Goal: Task Accomplishment & Management: Use online tool/utility

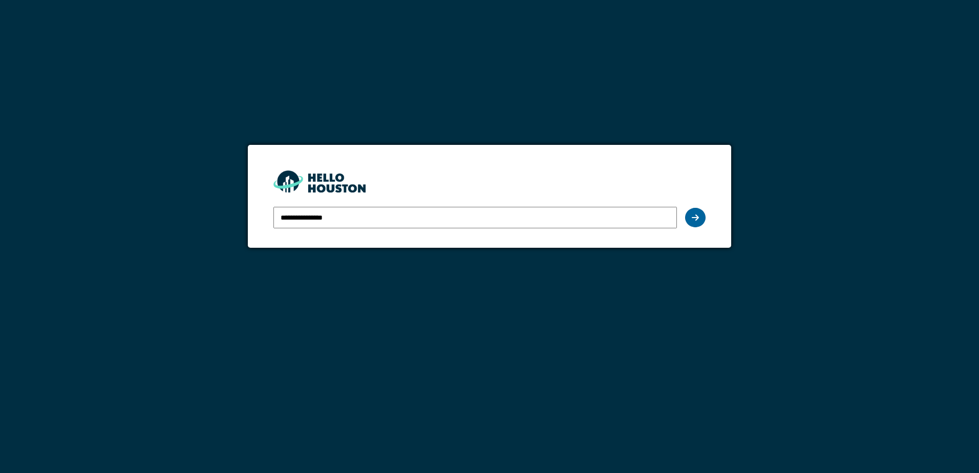
click at [696, 216] on icon at bounding box center [694, 217] width 7 height 8
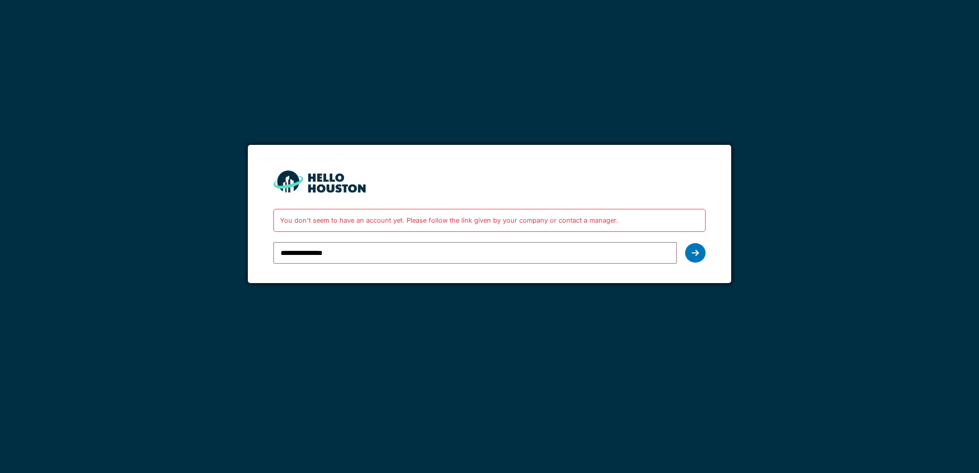
click at [304, 253] on input "**********" at bounding box center [474, 252] width 403 height 21
type input "**********"
click at [698, 253] on icon at bounding box center [694, 253] width 7 height 8
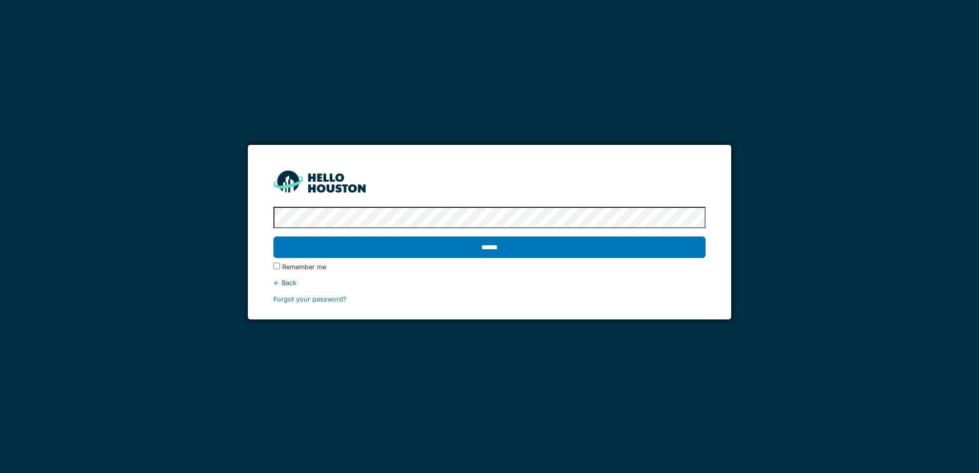
click at [273, 236] on input "******" at bounding box center [488, 246] width 431 height 21
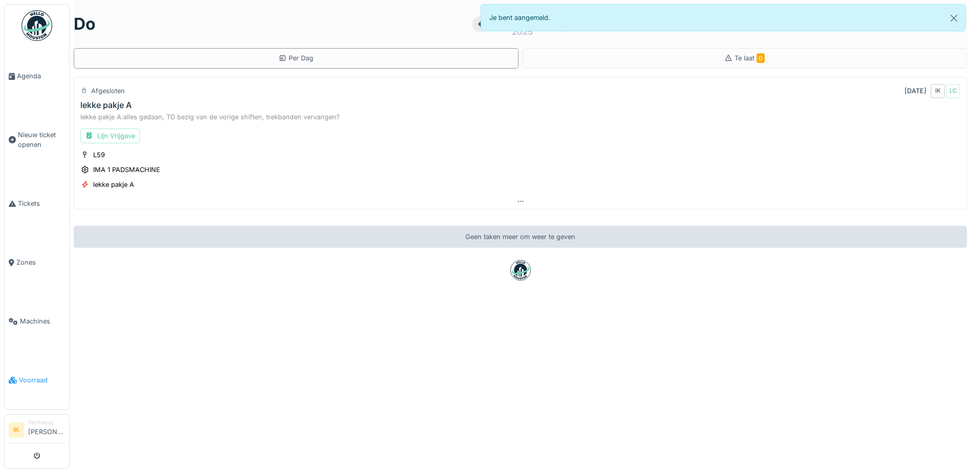
click at [36, 375] on span "Voorraad" at bounding box center [42, 380] width 46 height 10
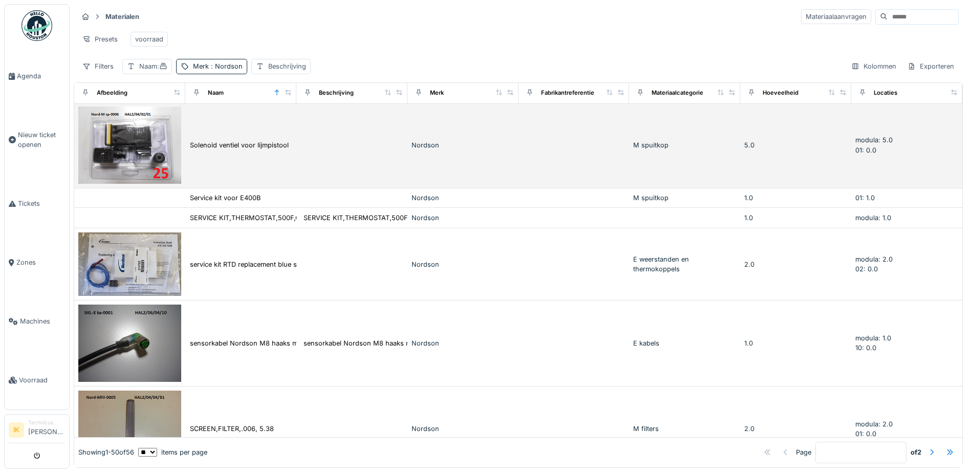
scroll to position [256, 0]
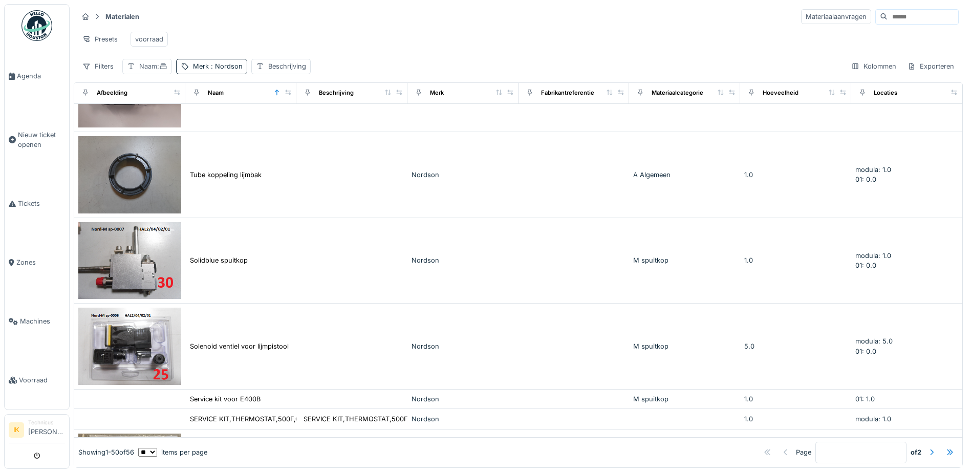
click at [154, 71] on div "Naam :" at bounding box center [153, 66] width 28 height 10
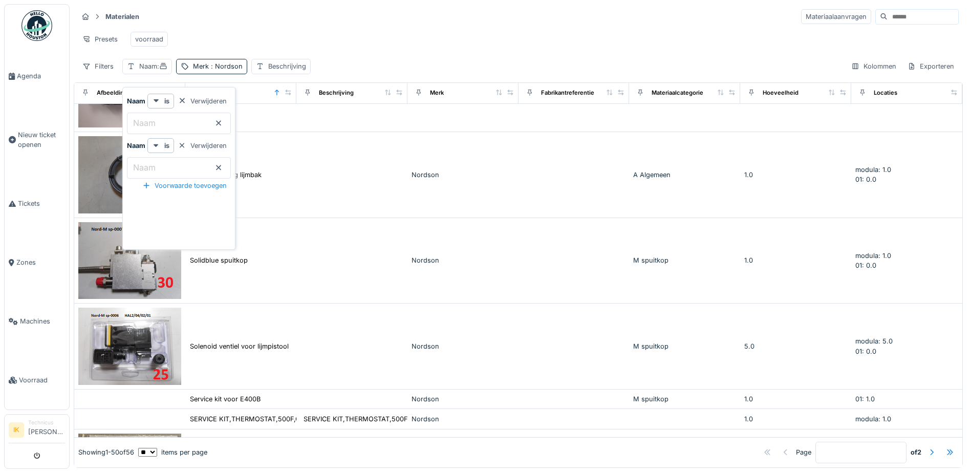
click at [223, 164] on icon at bounding box center [218, 167] width 8 height 7
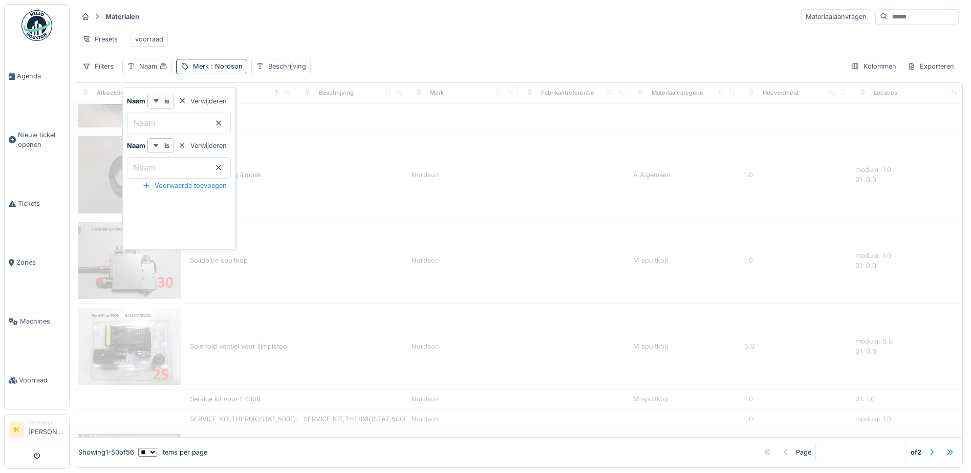
click at [223, 165] on icon at bounding box center [218, 167] width 8 height 7
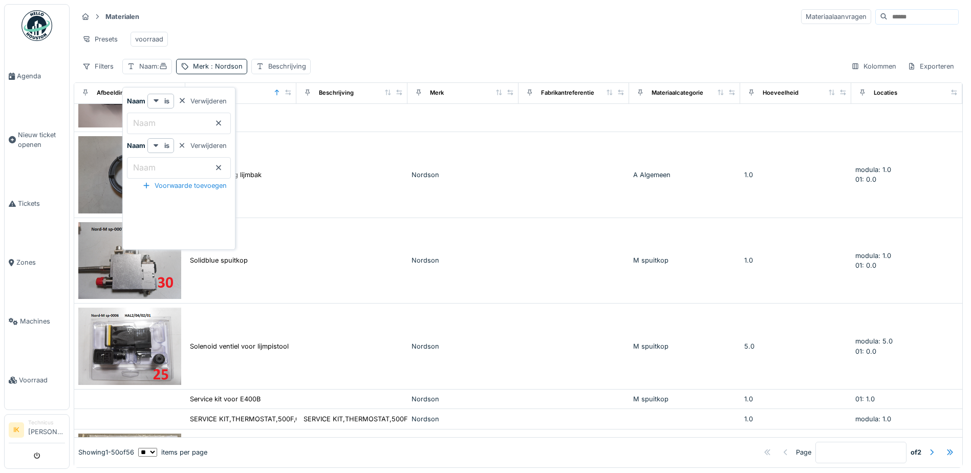
click at [185, 119] on input "Naam" at bounding box center [179, 123] width 104 height 21
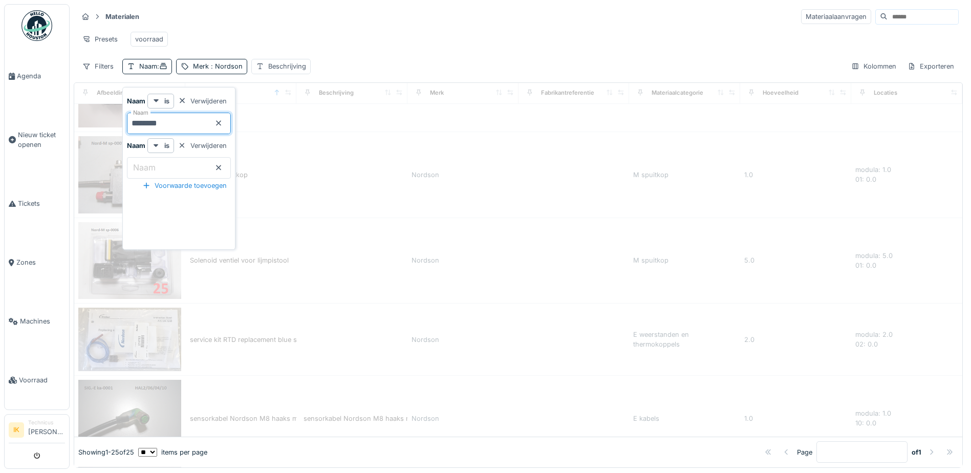
scroll to position [0, 0]
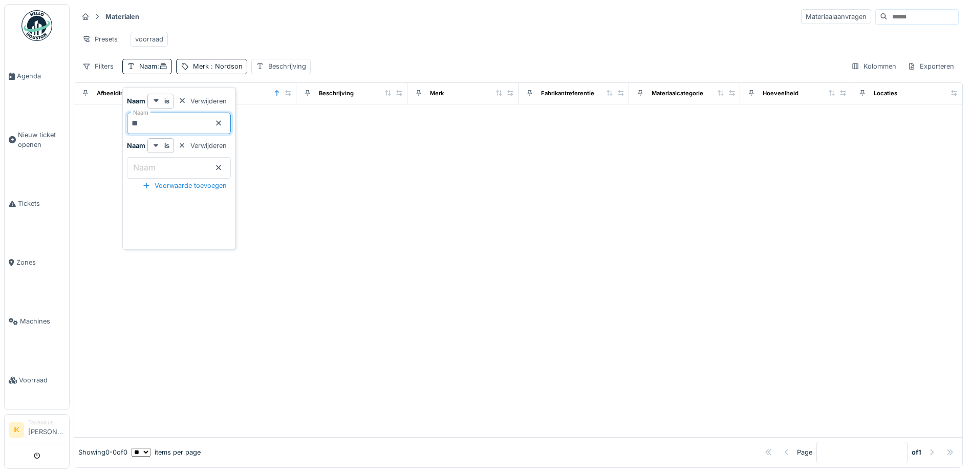
type input "*"
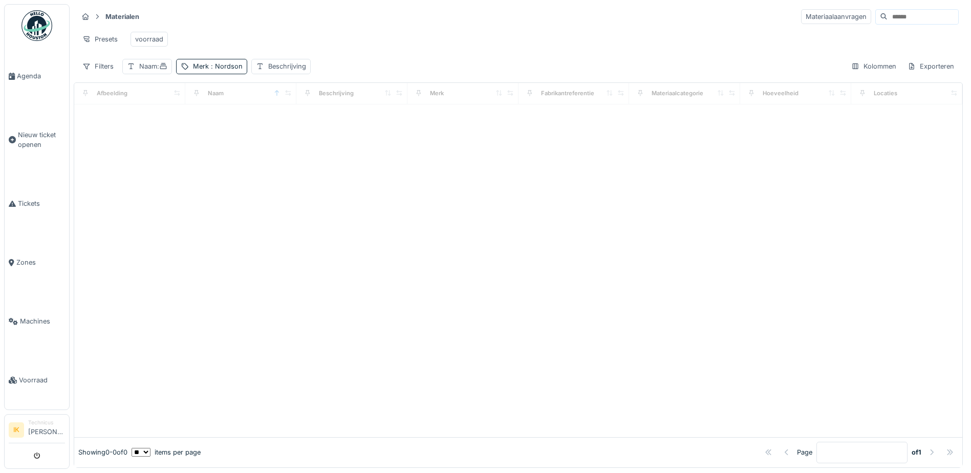
click at [337, 26] on div "Materialen Materiaalaanvragen Presets voorraad Filters Naam : Merk : Nordson Be…" at bounding box center [518, 41] width 889 height 74
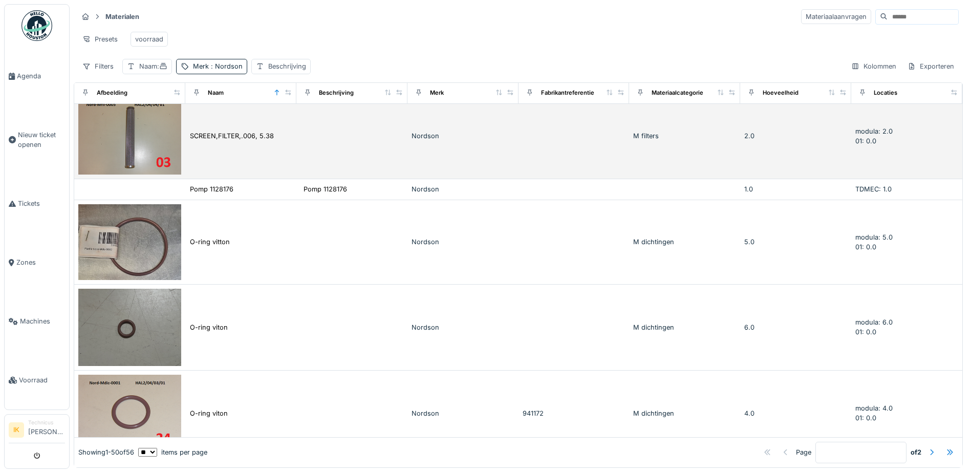
scroll to position [768, 0]
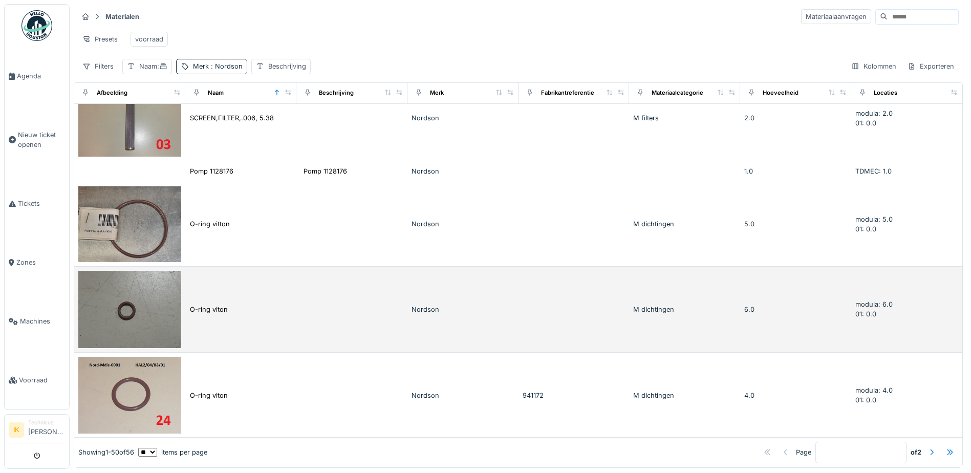
click at [131, 297] on img at bounding box center [129, 309] width 103 height 77
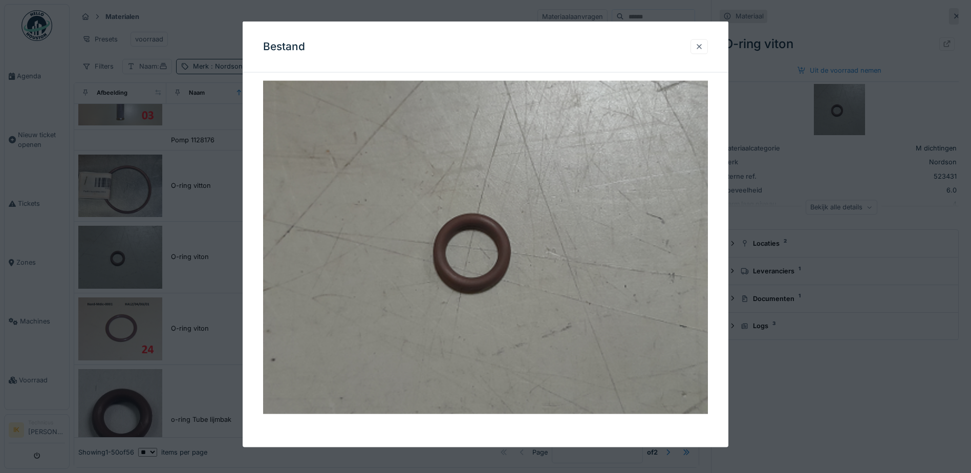
click at [703, 48] on div at bounding box center [699, 46] width 8 height 10
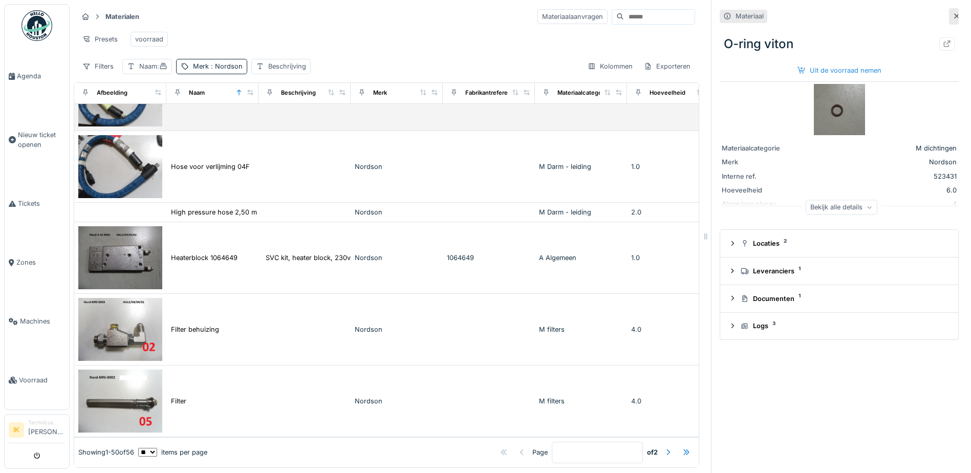
scroll to position [8, 0]
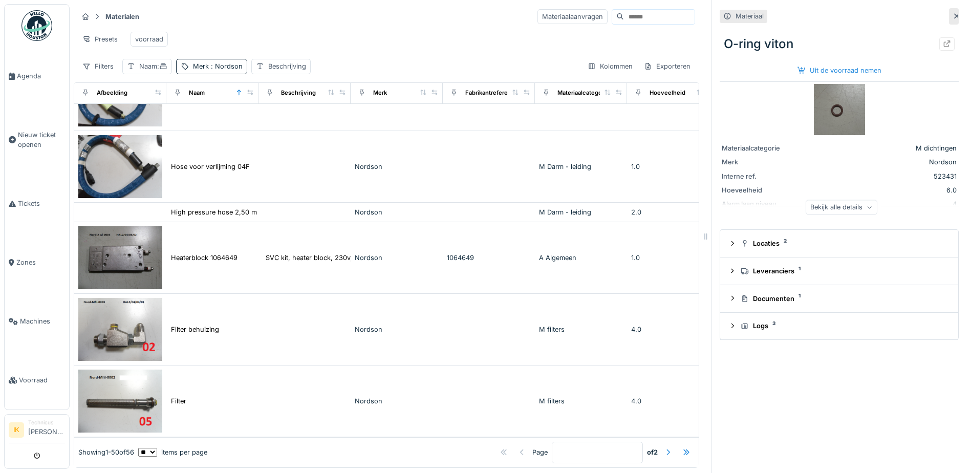
click at [664, 447] on div at bounding box center [668, 452] width 8 height 10
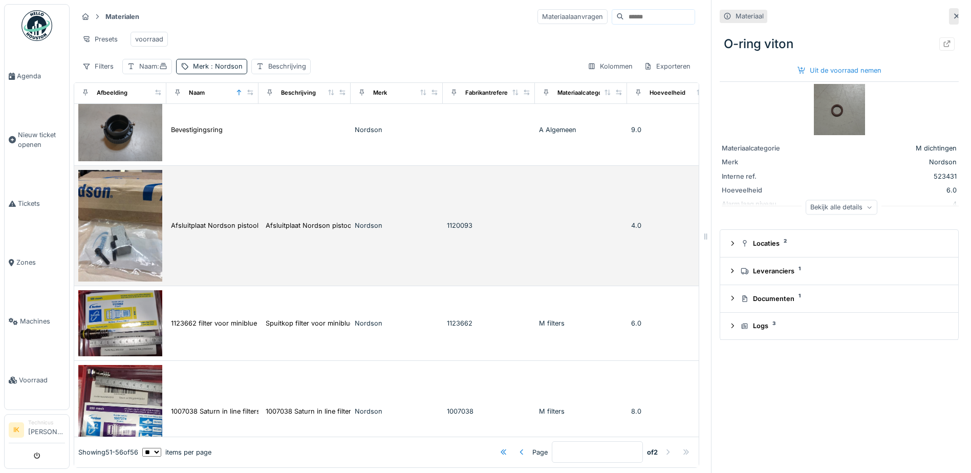
scroll to position [201, 0]
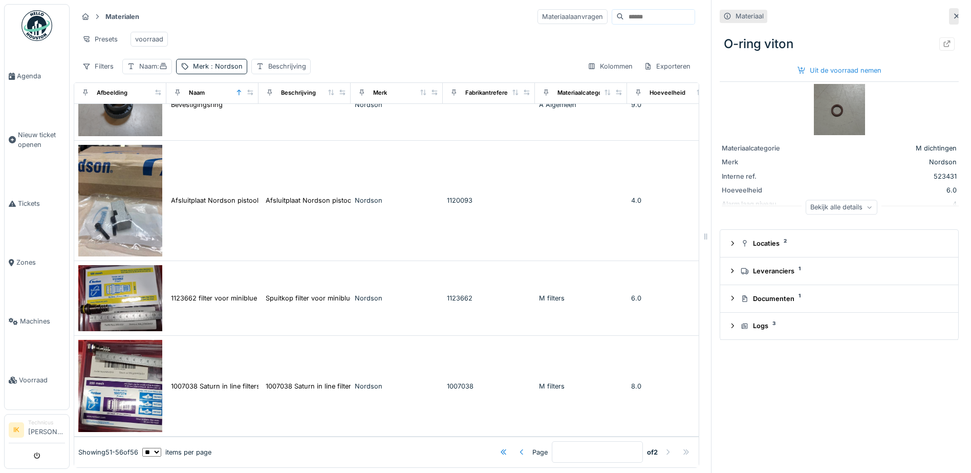
click at [518, 447] on div at bounding box center [522, 452] width 8 height 10
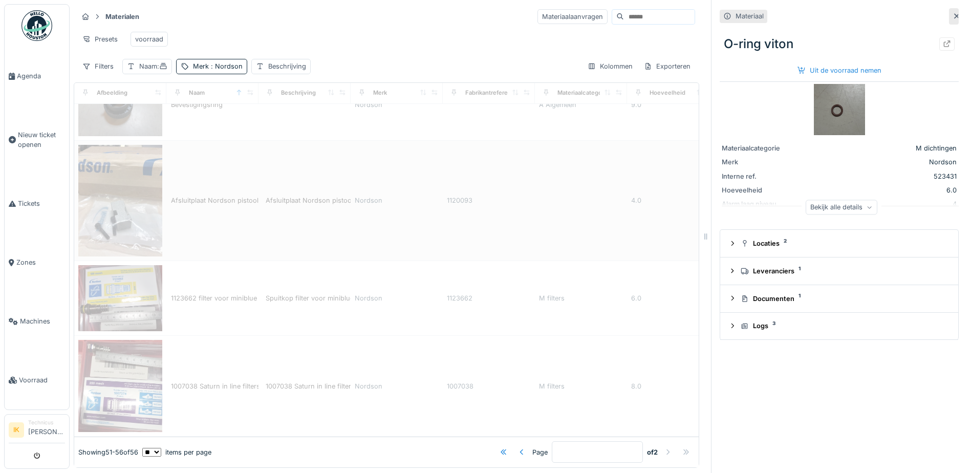
type input "*"
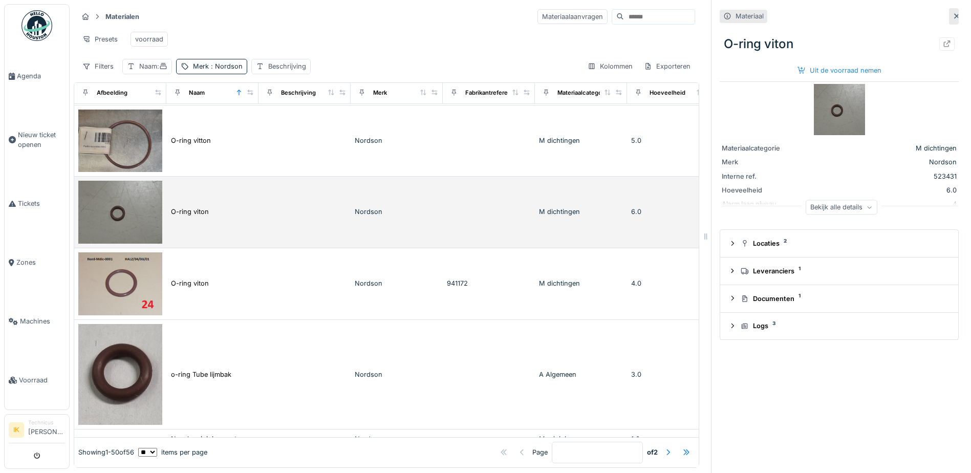
scroll to position [717, 0]
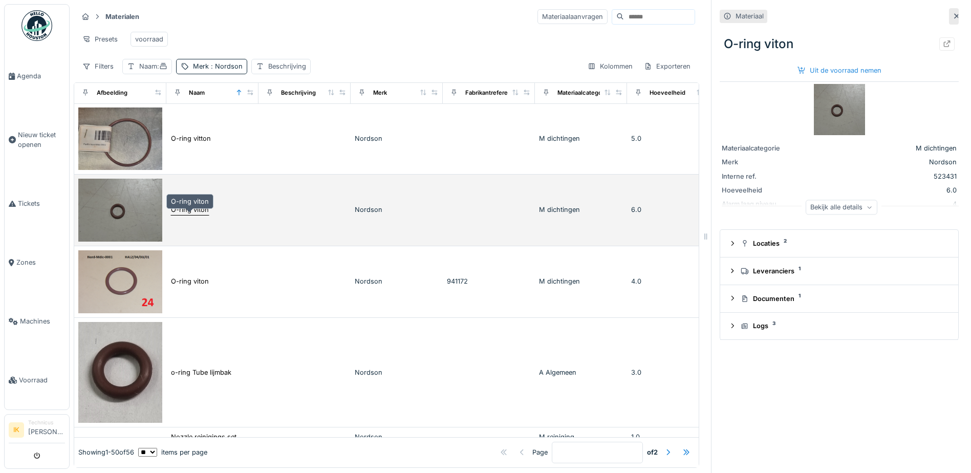
click at [188, 214] on div "O-ring viton" at bounding box center [190, 210] width 38 height 10
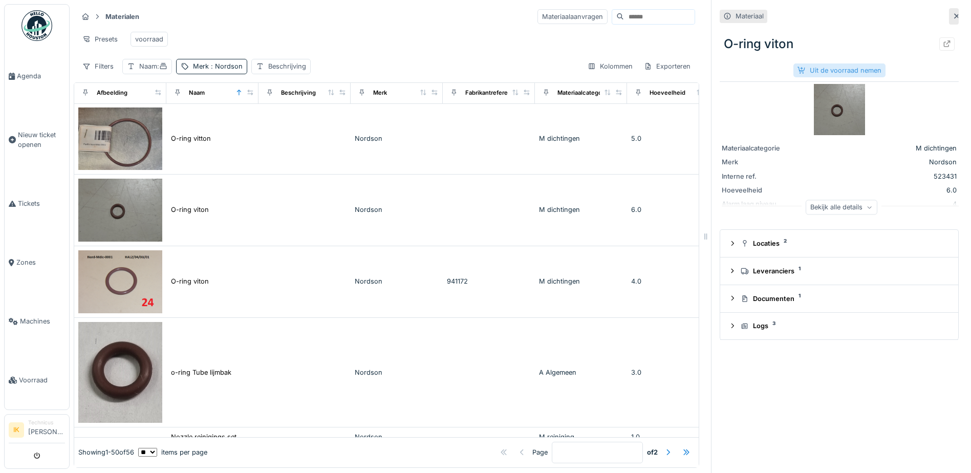
click at [814, 72] on div "Uit de voorraad nemen" at bounding box center [839, 70] width 92 height 14
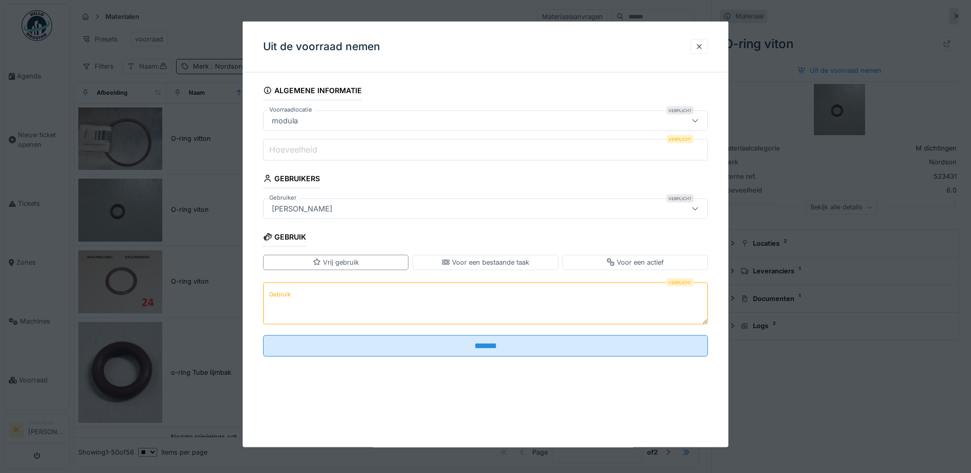
click at [272, 152] on label "Hoeveelheid" at bounding box center [293, 149] width 52 height 12
click at [272, 152] on input "Hoeveelheid" at bounding box center [485, 149] width 445 height 21
type input "*"
click at [295, 292] on textarea "Gebruik" at bounding box center [485, 303] width 445 height 42
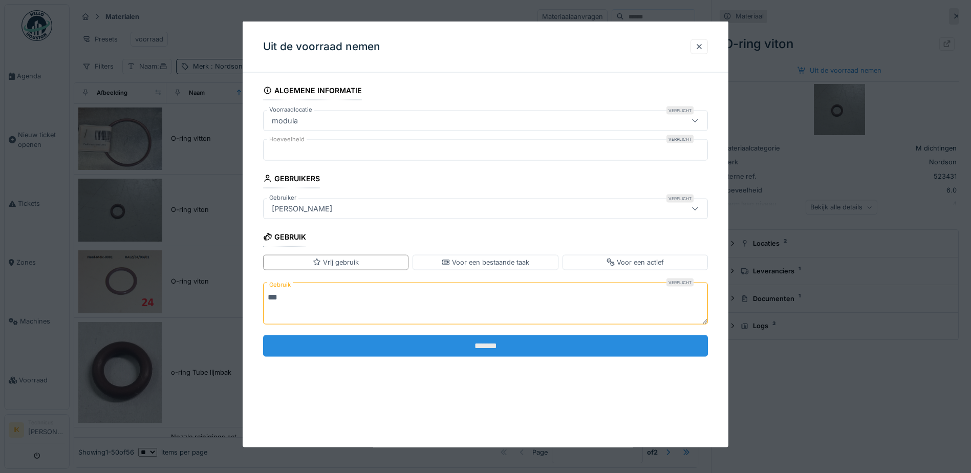
type textarea "***"
click at [295, 342] on input "*******" at bounding box center [485, 345] width 445 height 21
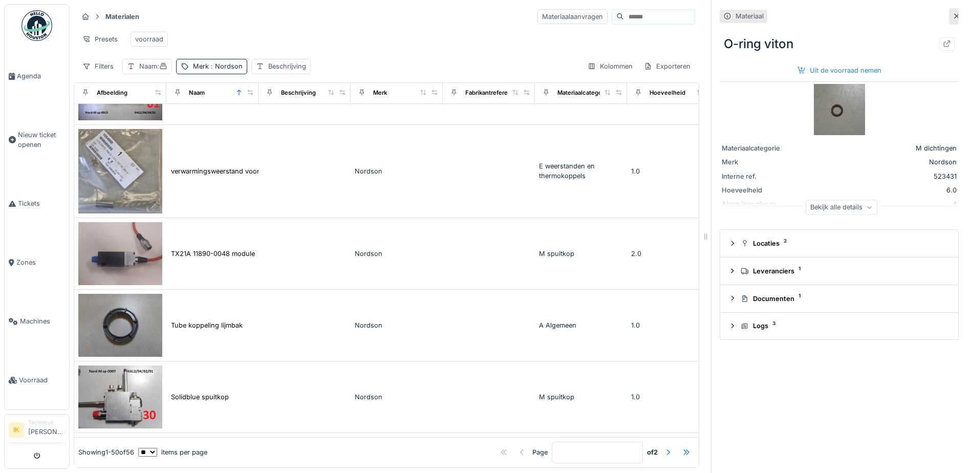
scroll to position [0, 0]
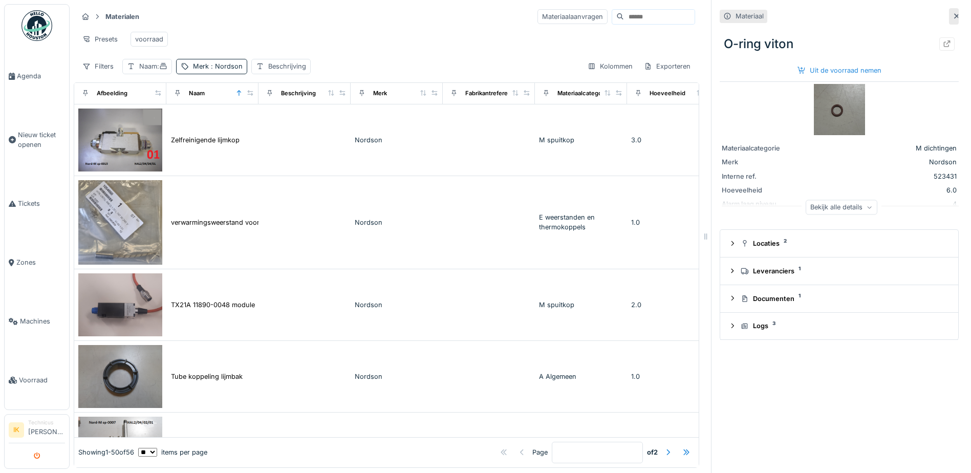
click at [42, 457] on button "submit" at bounding box center [37, 455] width 20 height 17
